Goal: Information Seeking & Learning: Learn about a topic

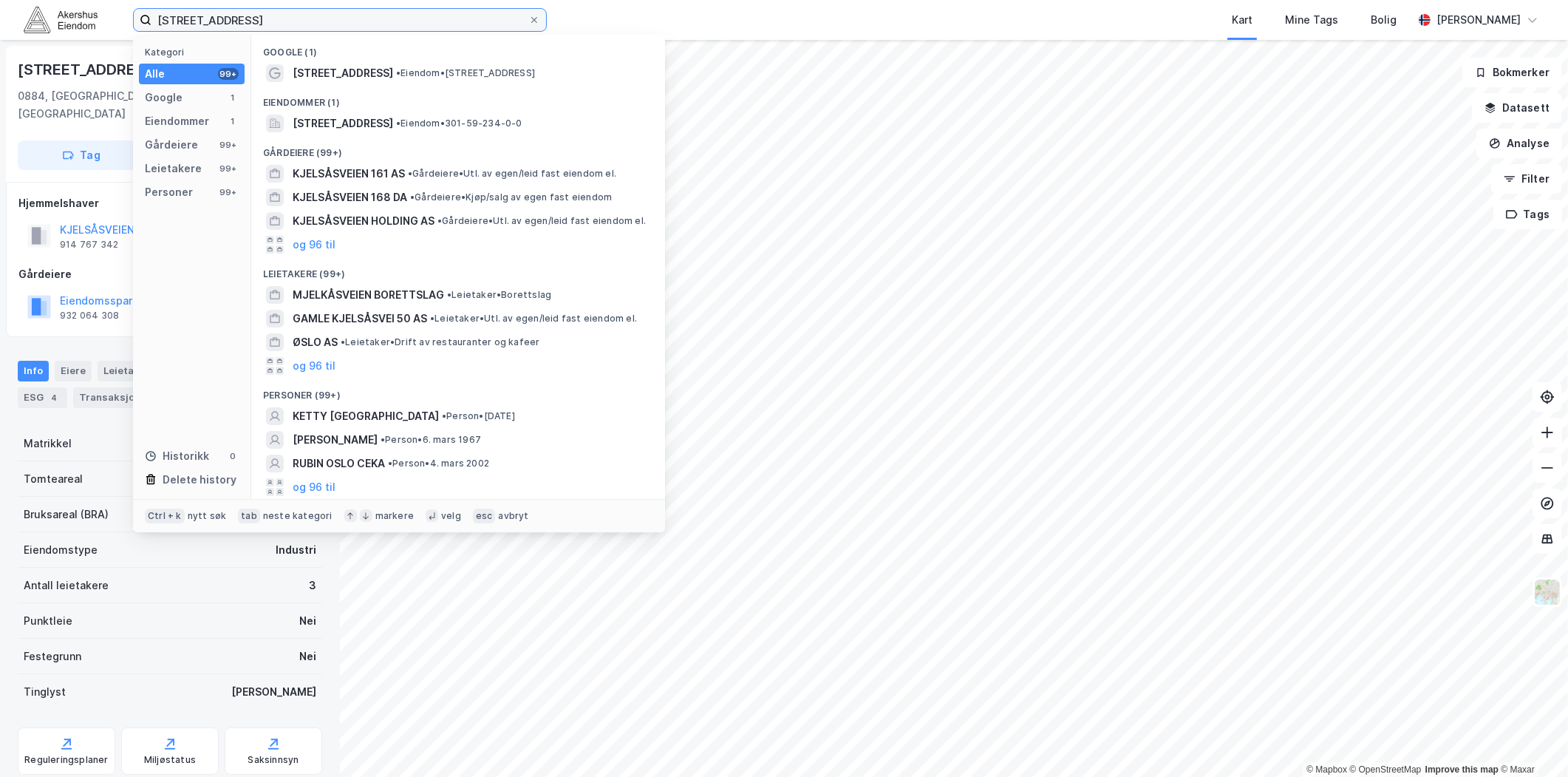
click at [344, 13] on input "[STREET_ADDRESS]" at bounding box center [340, 20] width 377 height 22
click at [344, 15] on input "[STREET_ADDRESS]" at bounding box center [340, 20] width 377 height 22
paste input "[STREET_ADDRESS]"
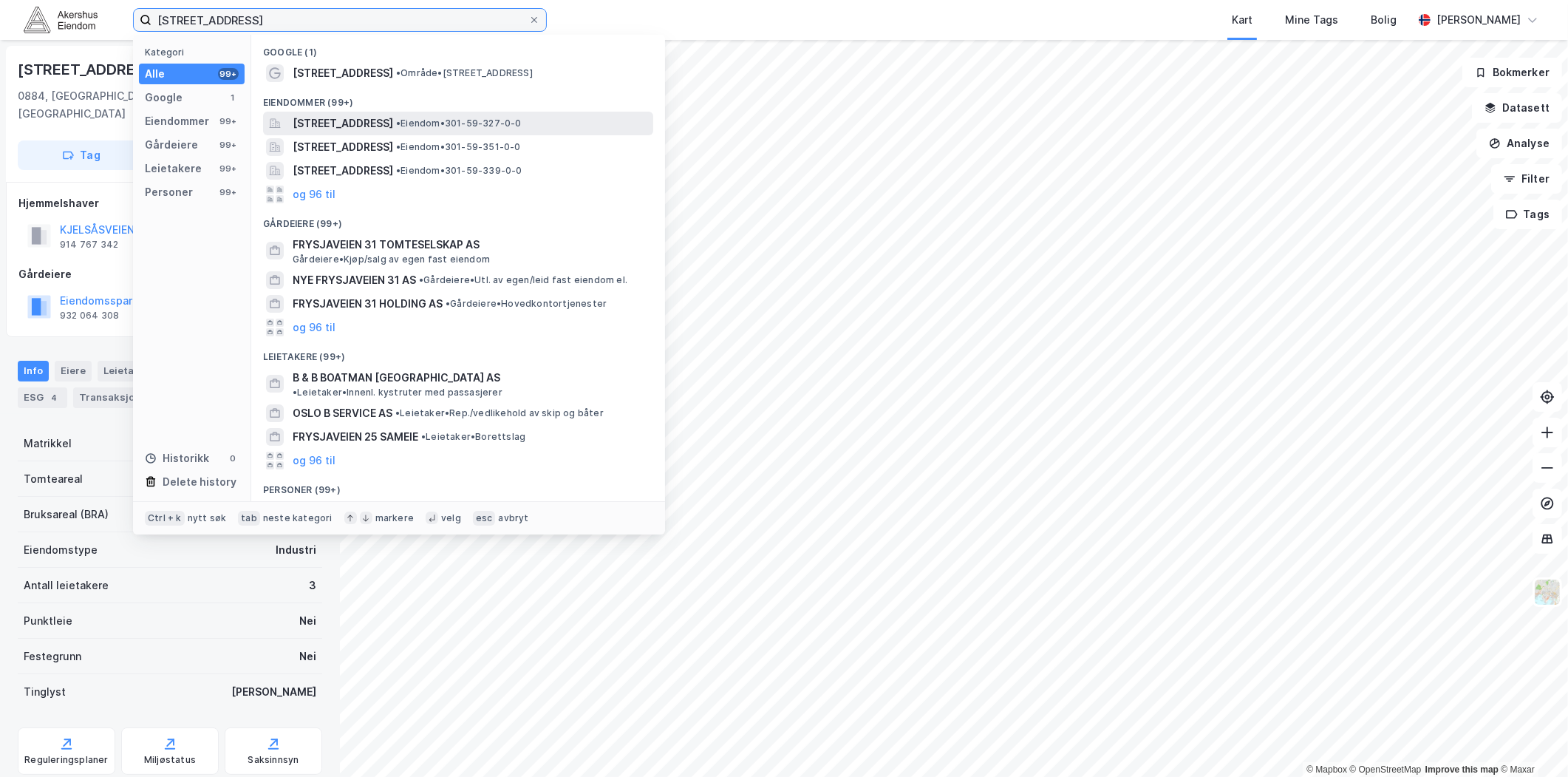
type input "[STREET_ADDRESS]"
click at [393, 127] on span "[STREET_ADDRESS]" at bounding box center [342, 123] width 101 height 18
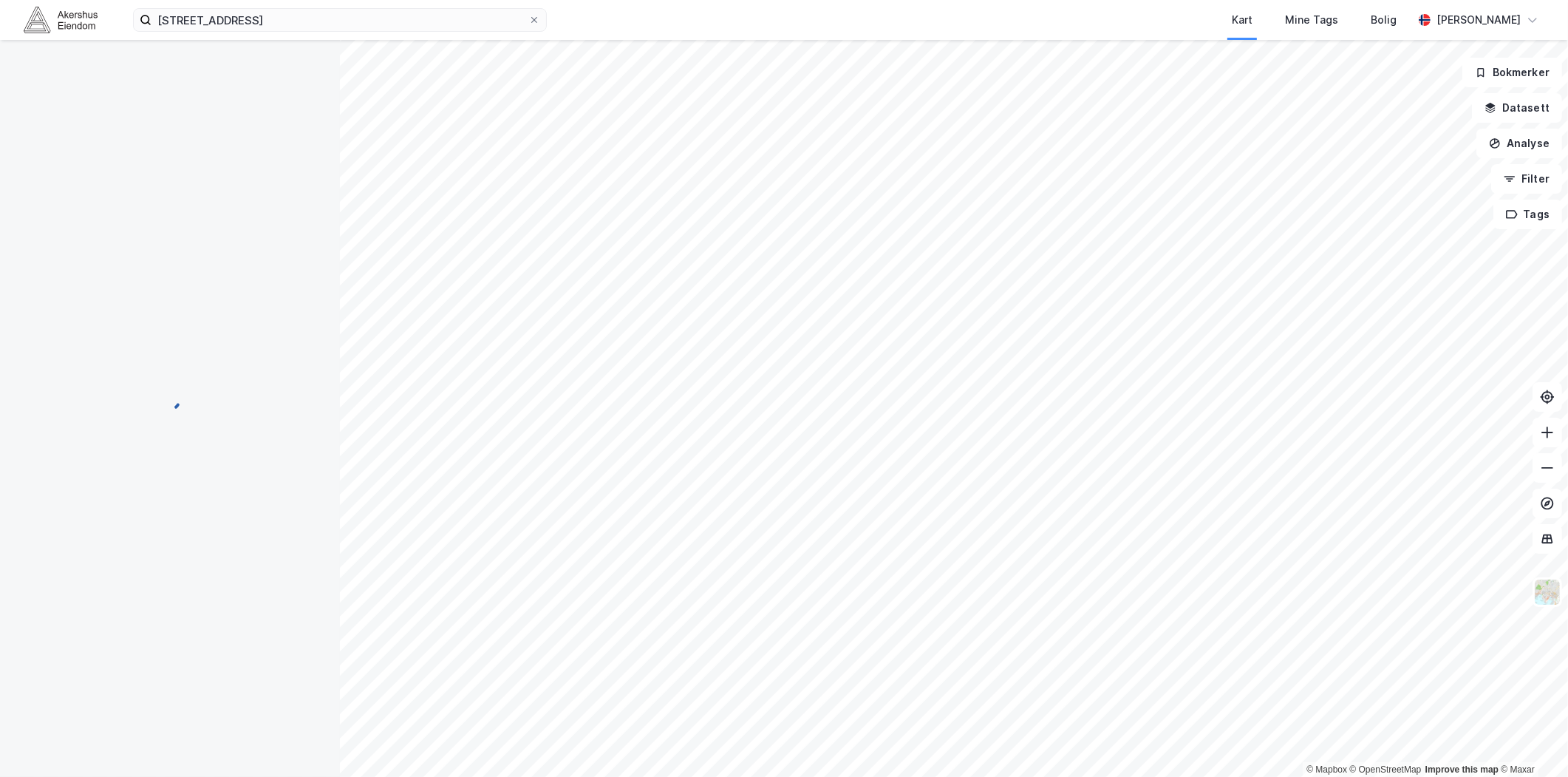
scroll to position [15, 0]
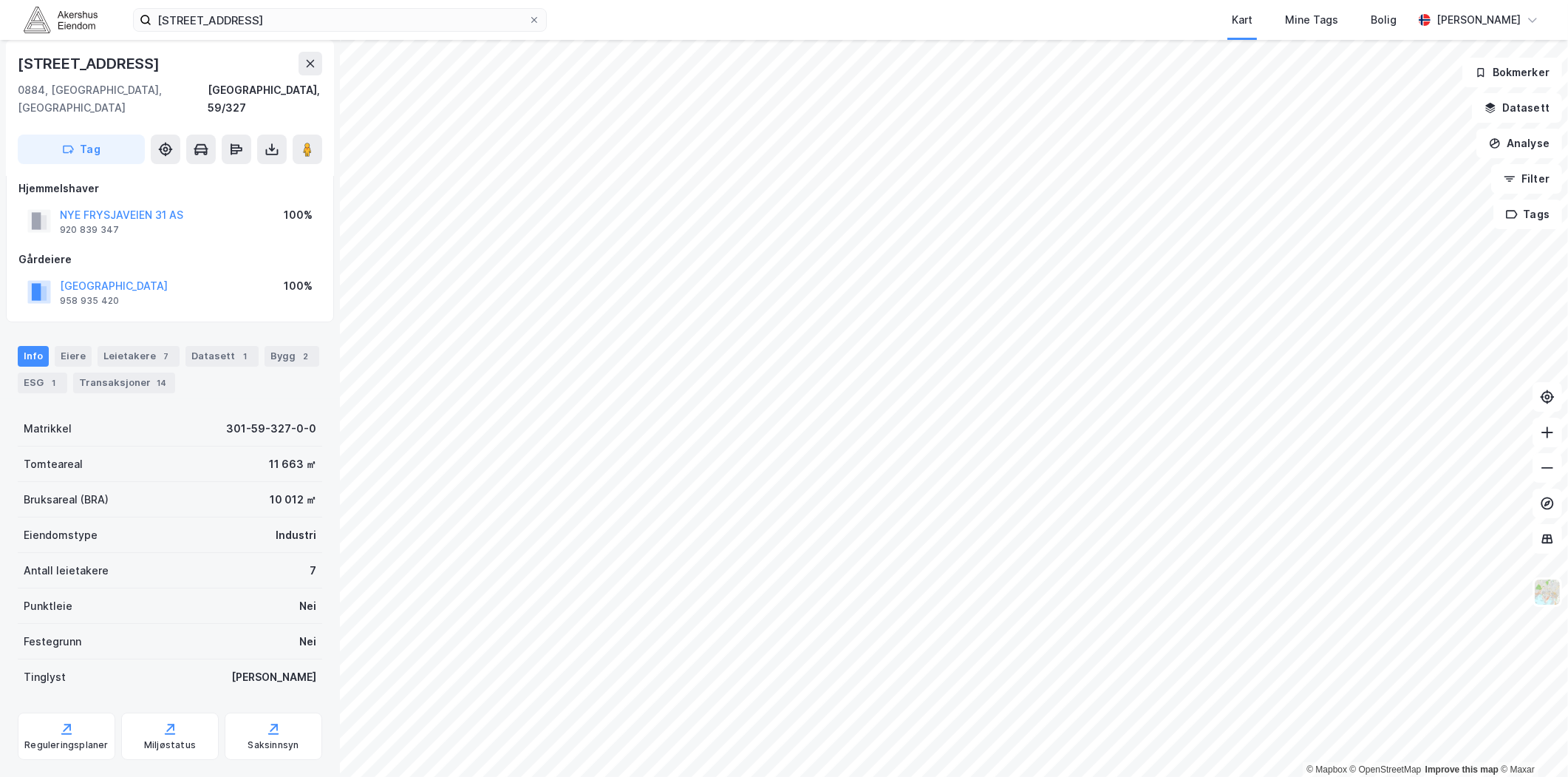
click at [154, 350] on div "Info [PERSON_NAME] 7 Datasett 1 Bygg 2 ESG 1 Transaksjoner 14" at bounding box center [169, 370] width 305 height 47
click at [149, 346] on div "Leietakere 7" at bounding box center [138, 357] width 82 height 20
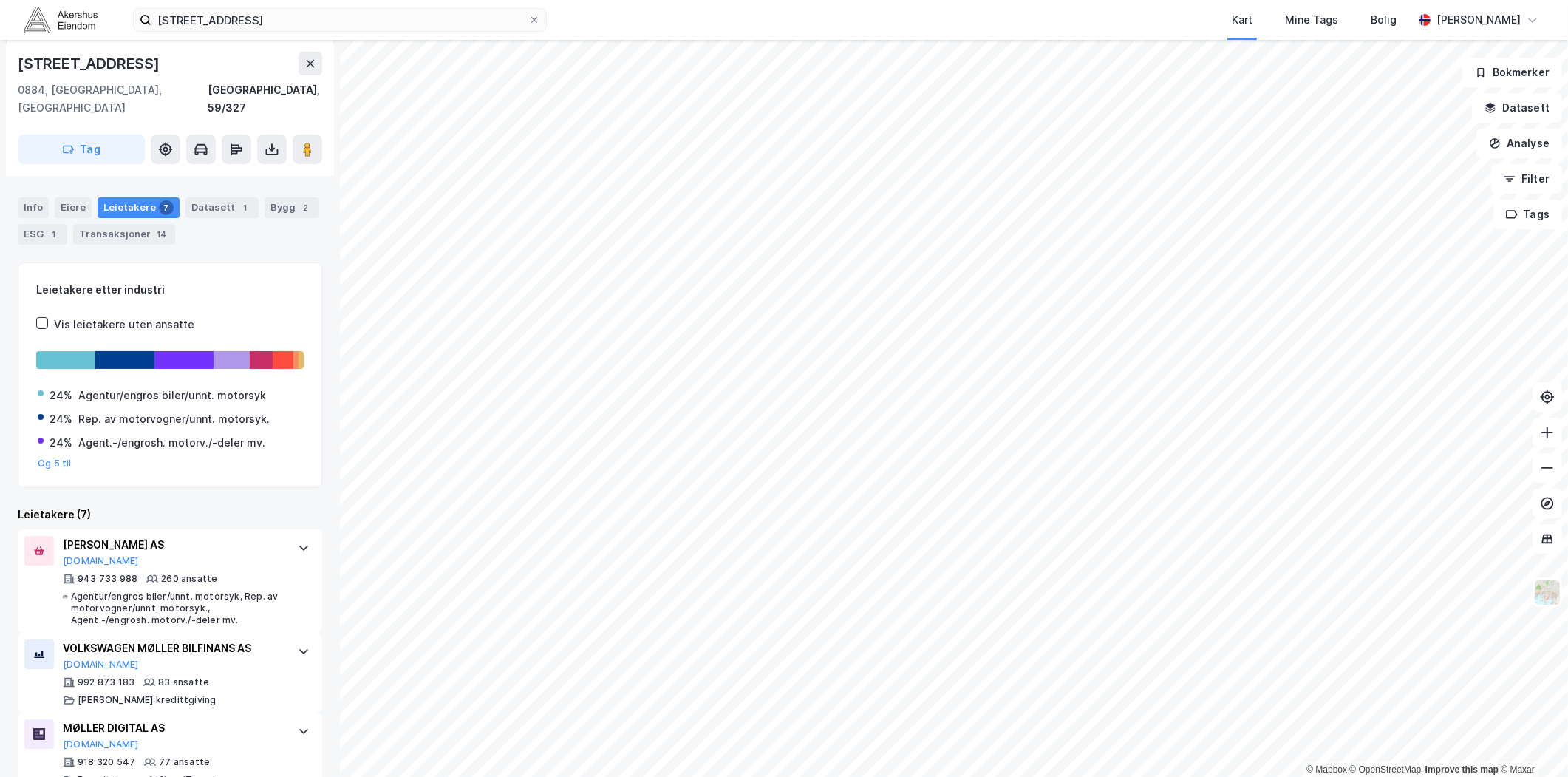
scroll to position [164, 0]
